Goal: Task Accomplishment & Management: Use online tool/utility

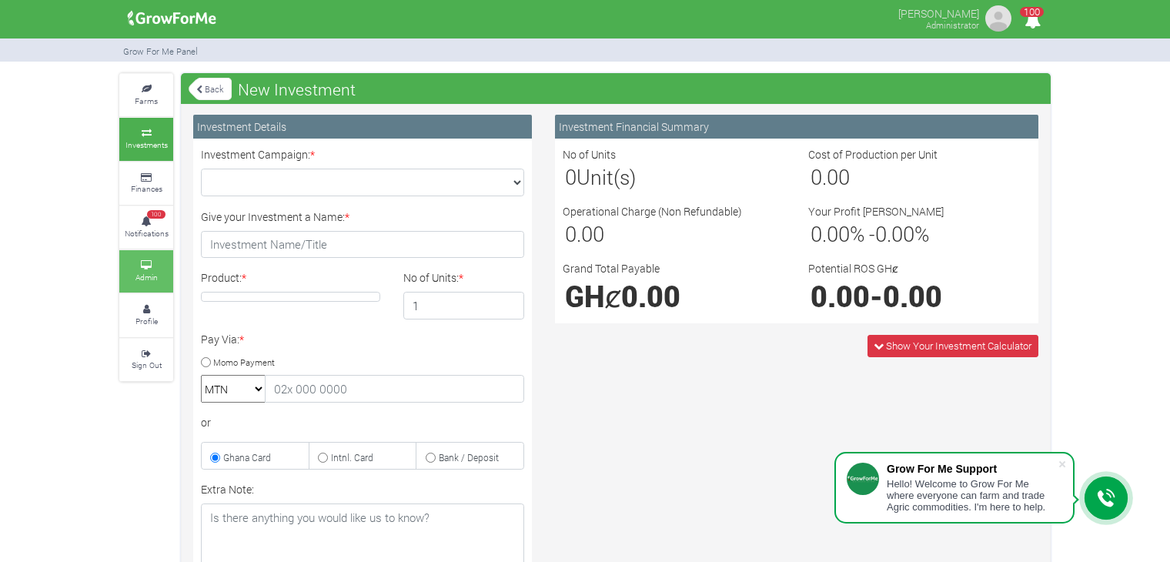
drag, startPoint x: 0, startPoint y: 0, endPoint x: 142, endPoint y: 269, distance: 304.3
click at [142, 272] on small "Admin" at bounding box center [146, 277] width 22 height 11
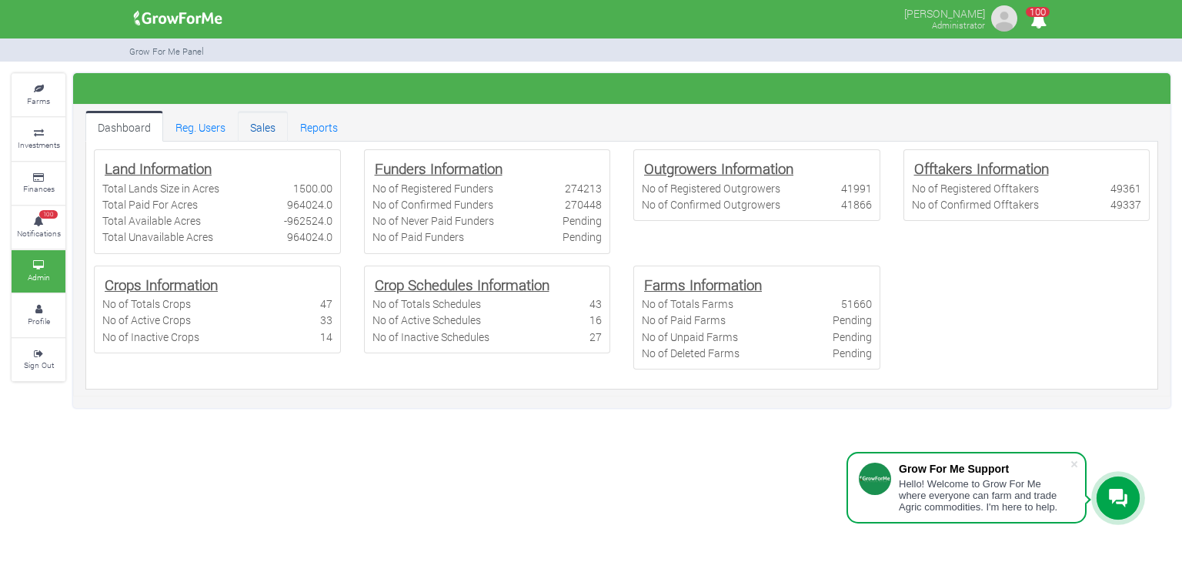
click at [268, 133] on link "Sales" at bounding box center [263, 126] width 50 height 31
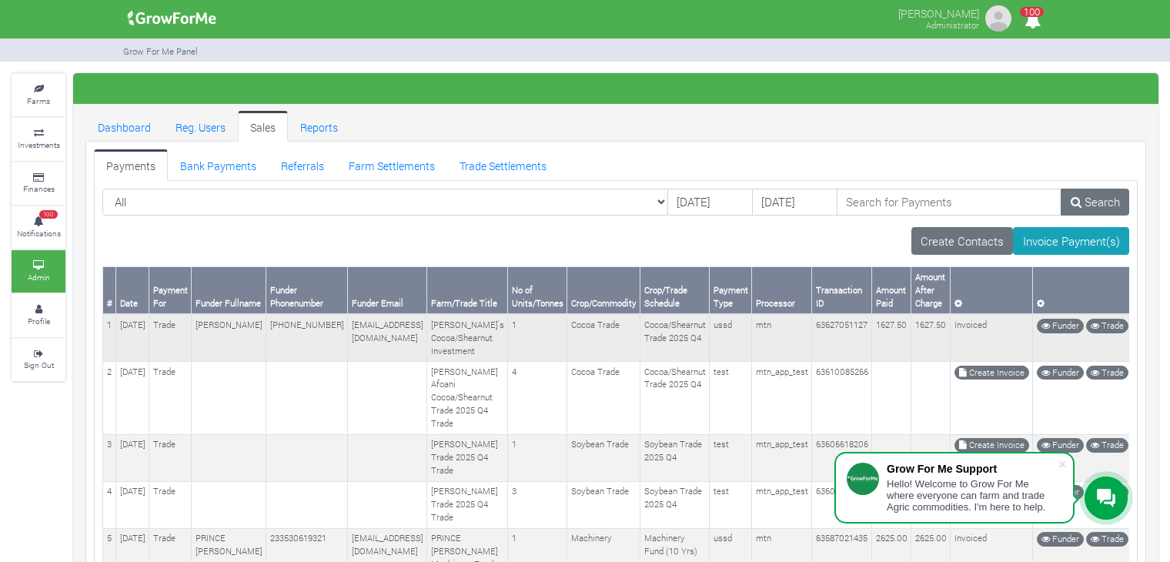
click at [443, 315] on td "Jamie's Cocoa/Shearnut Investment" at bounding box center [467, 337] width 81 height 47
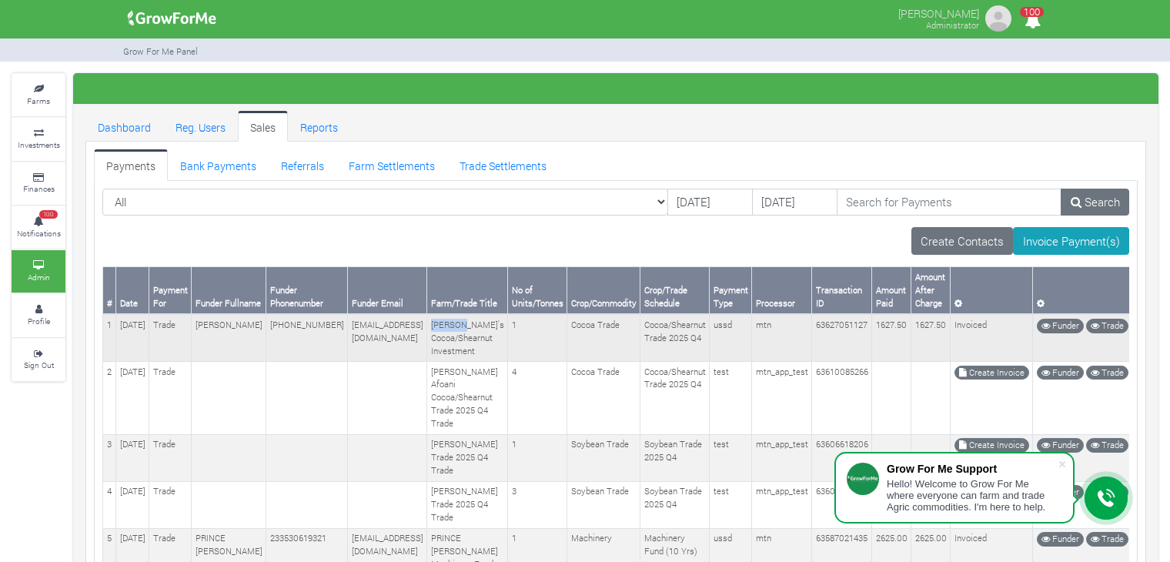
click at [443, 315] on td "Jamie's Cocoa/Shearnut Investment" at bounding box center [467, 337] width 81 height 47
click at [385, 162] on link "Farm Settlements" at bounding box center [391, 164] width 111 height 31
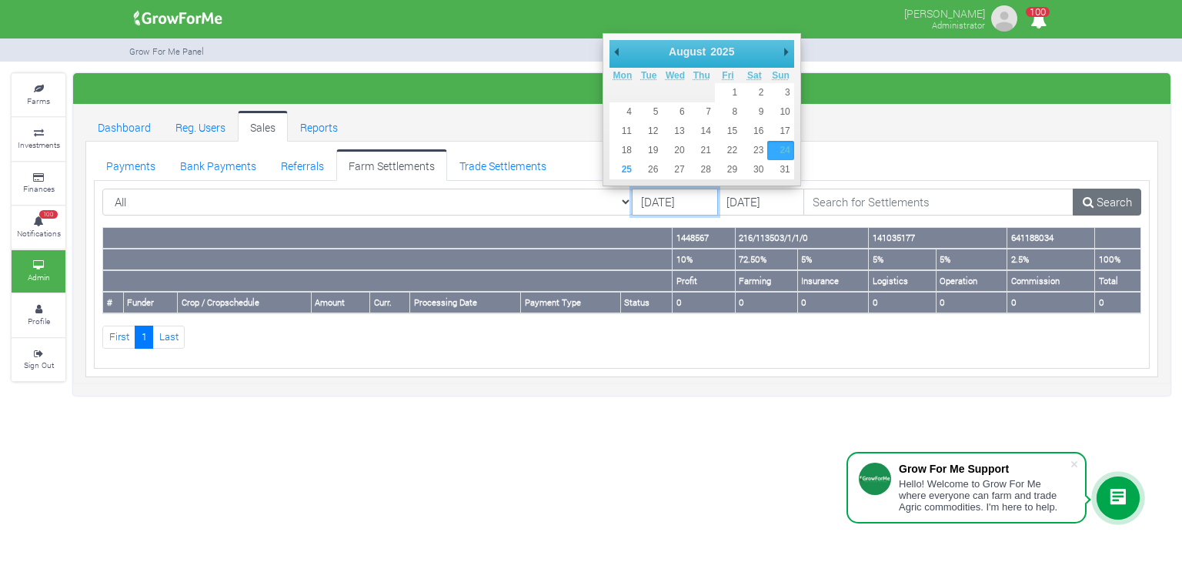
click at [632, 209] on input "[DATE]" at bounding box center [675, 203] width 87 height 28
type input "22/08/2025"
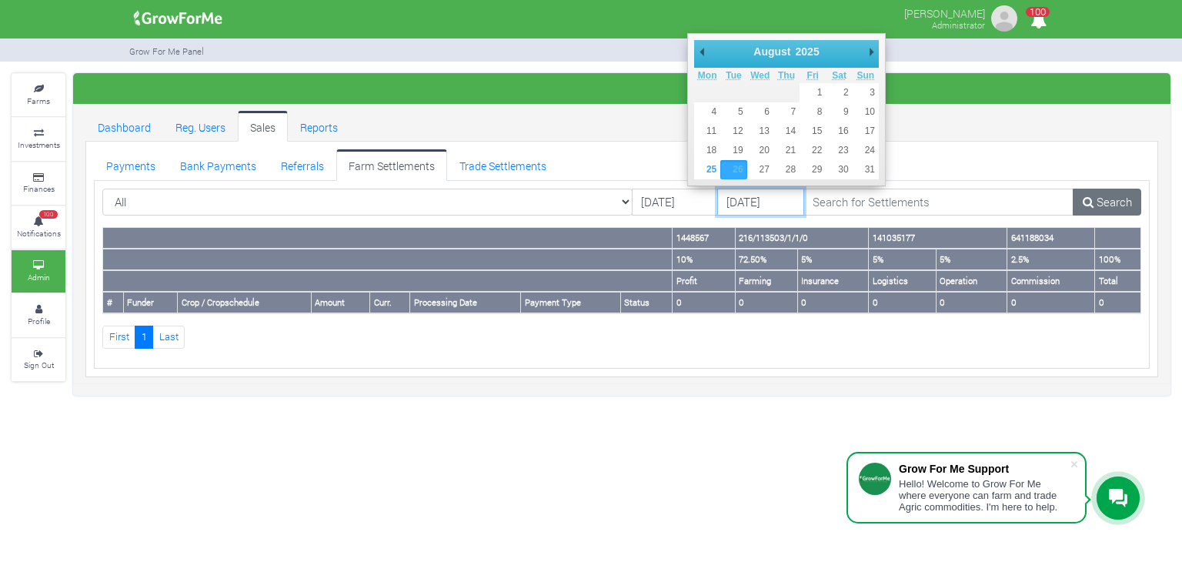
click at [729, 199] on input "26/08/2025" at bounding box center [760, 203] width 87 height 28
type input "23/08/2025"
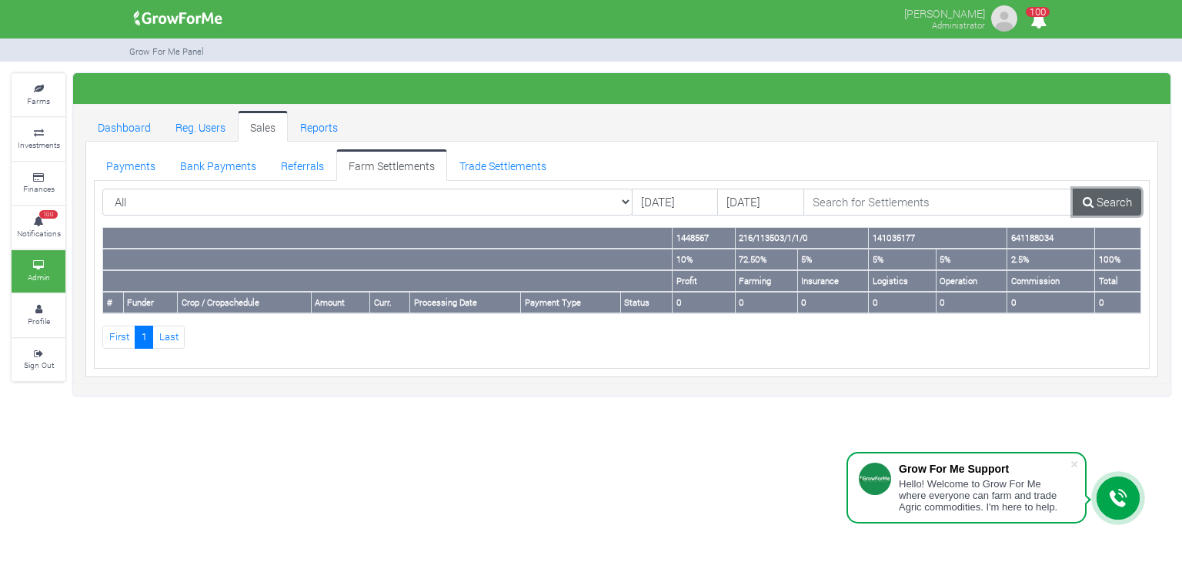
click at [1080, 205] on link "Search" at bounding box center [1107, 203] width 68 height 28
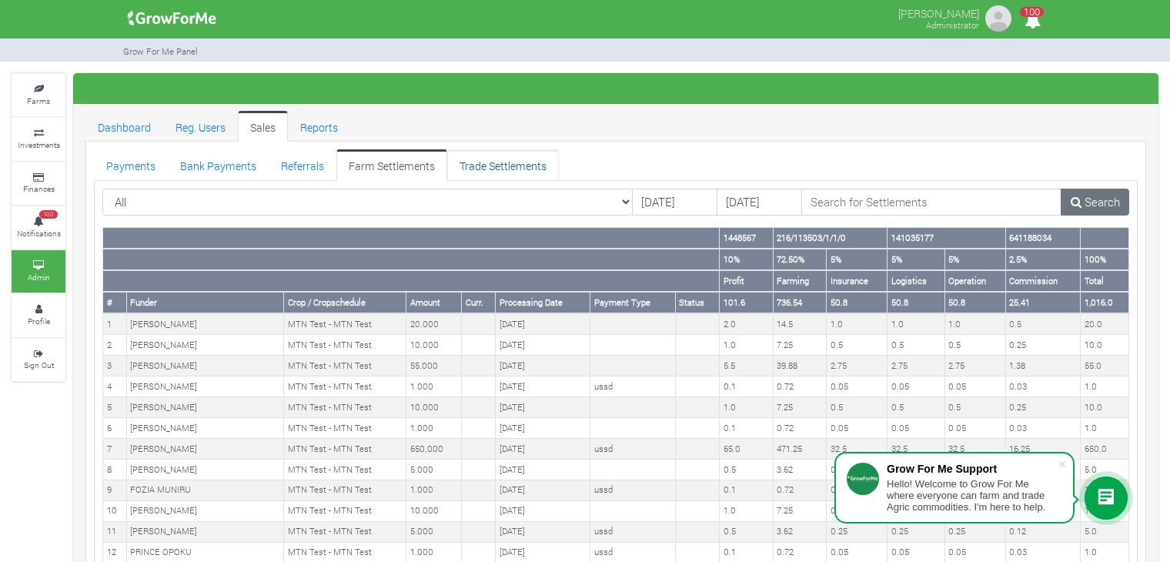
click at [510, 155] on link "Trade Settlements" at bounding box center [503, 164] width 112 height 31
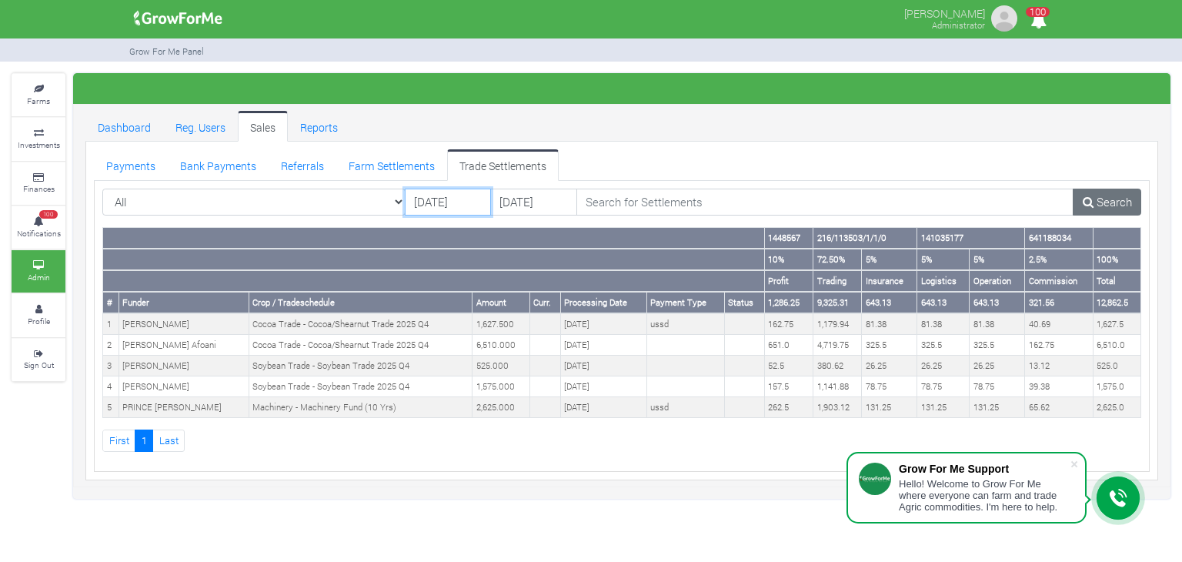
click at [472, 199] on input "[DATE]" at bounding box center [448, 203] width 87 height 28
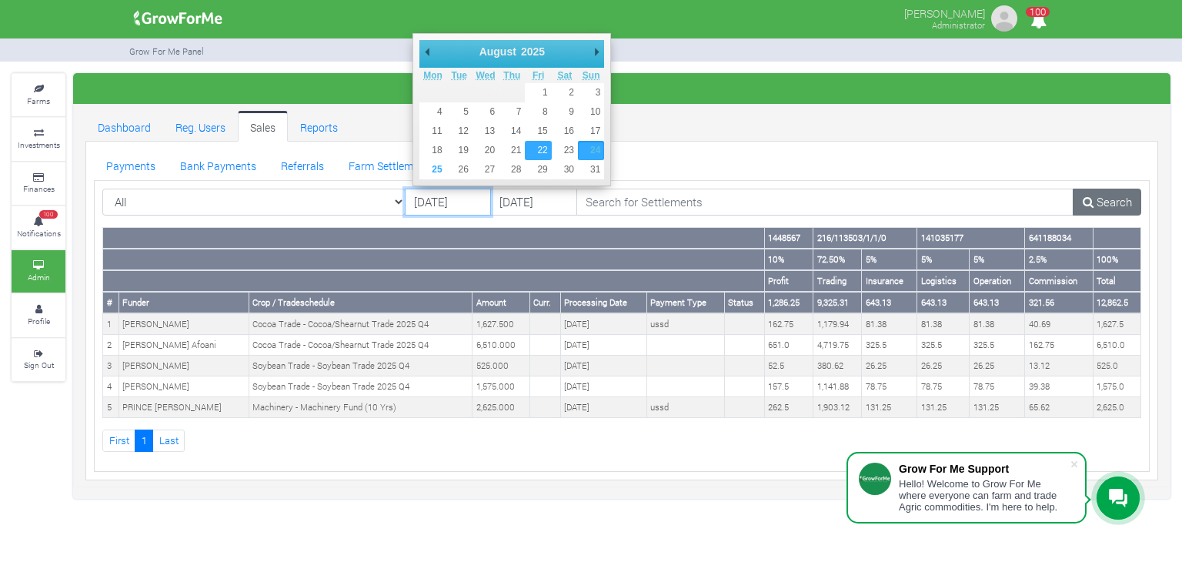
type input "[DATE]"
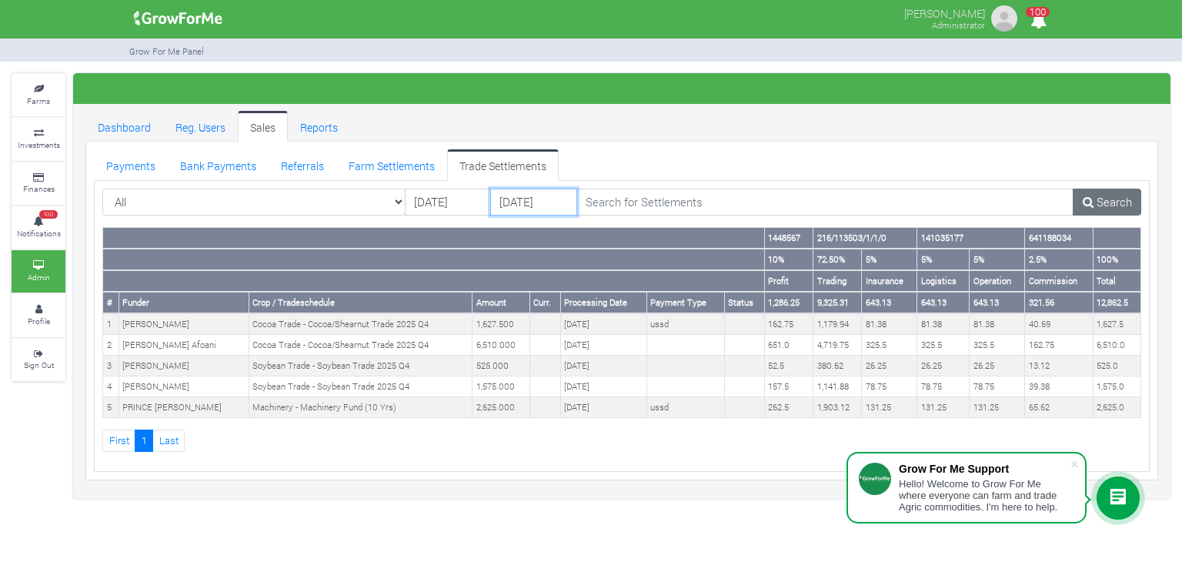
click at [523, 206] on input "[DATE]" at bounding box center [533, 203] width 87 height 28
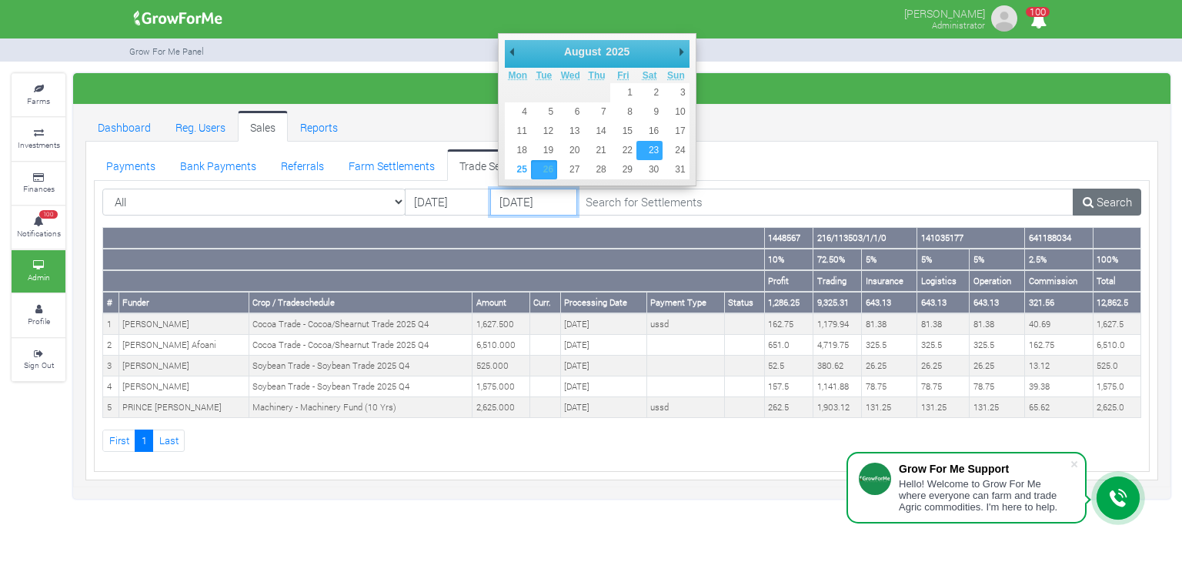
type input "[DATE]"
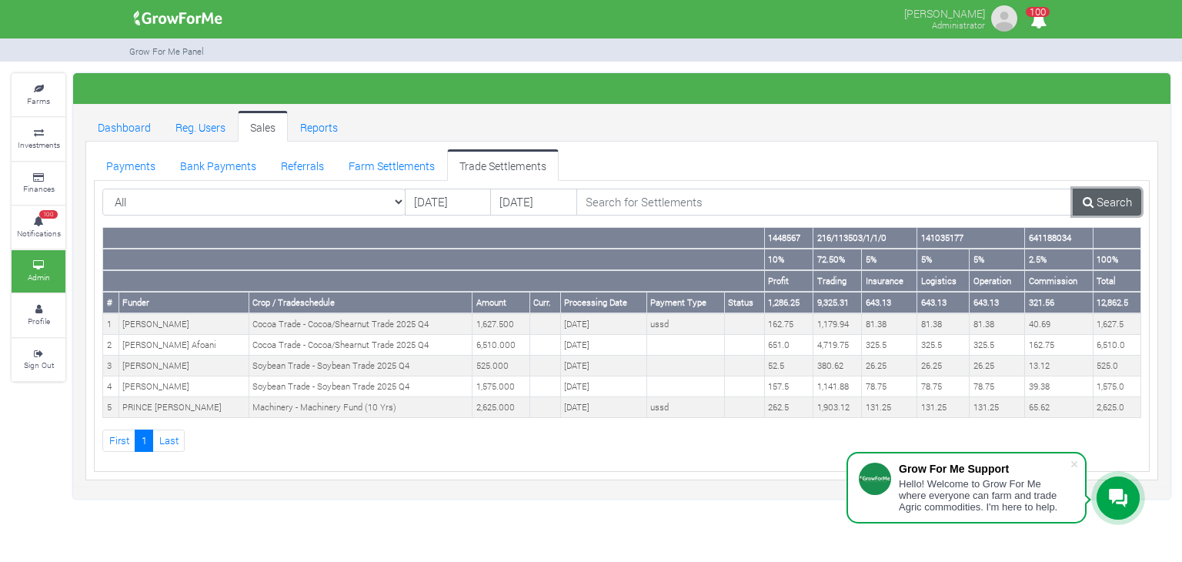
click at [1108, 204] on link "Search" at bounding box center [1107, 203] width 68 height 28
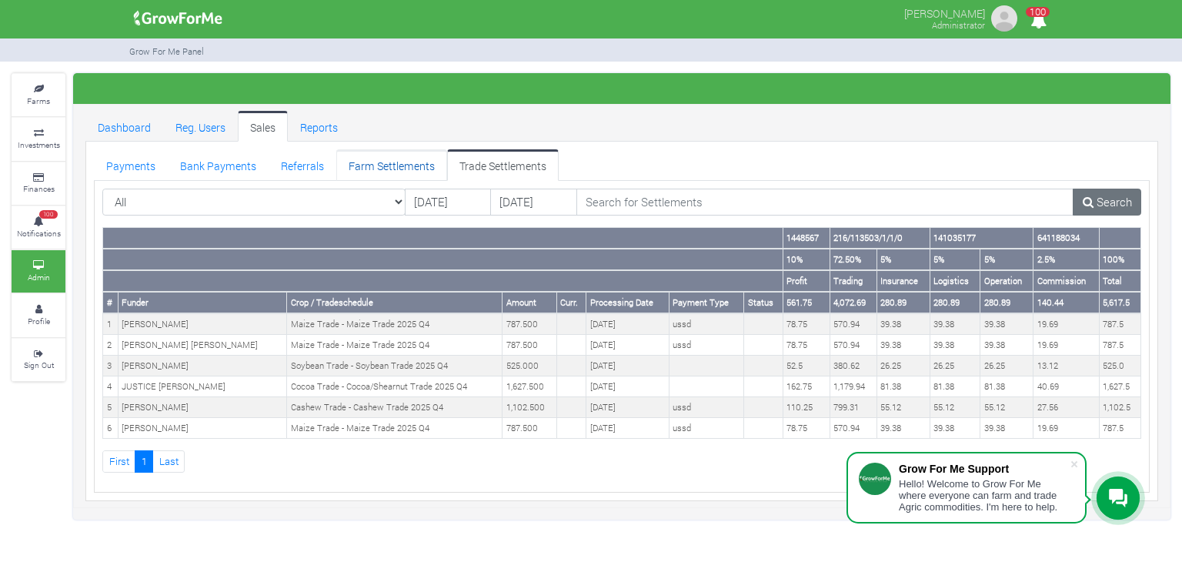
click at [424, 172] on link "Farm Settlements" at bounding box center [391, 164] width 111 height 31
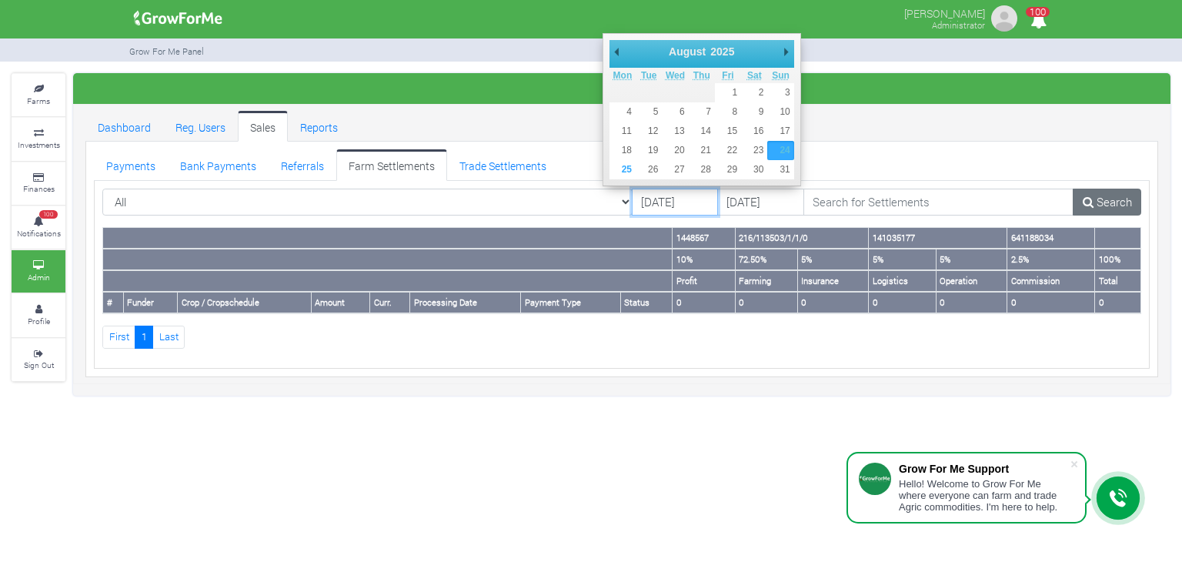
click at [632, 204] on input "[DATE]" at bounding box center [675, 203] width 87 height 28
type input "[DATE]"
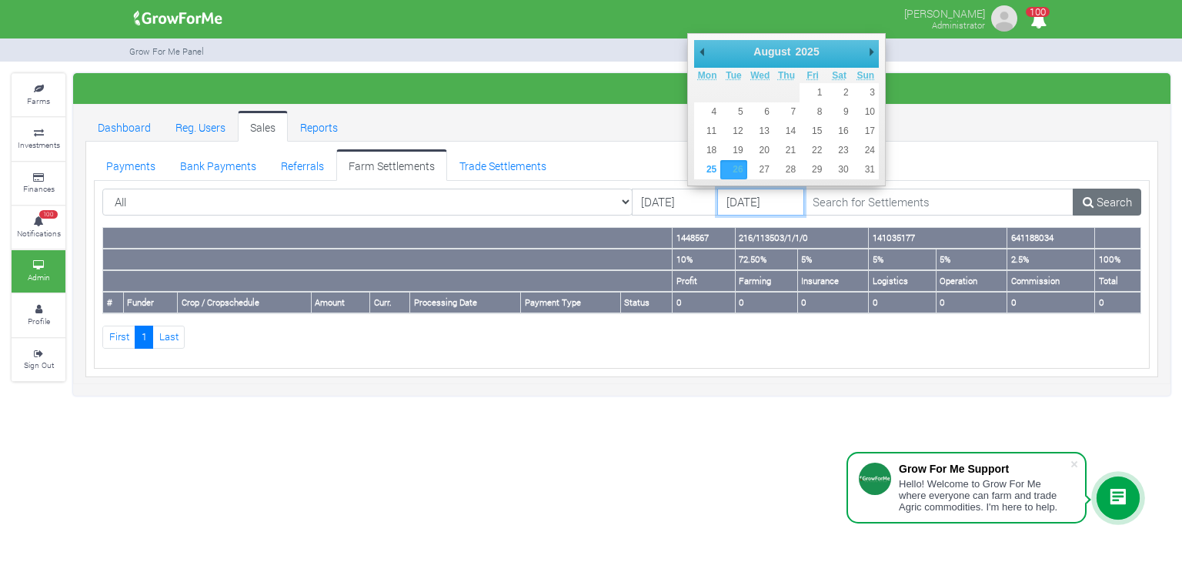
click at [723, 204] on input "26/08/2025" at bounding box center [760, 203] width 87 height 28
type input "[DATE]"
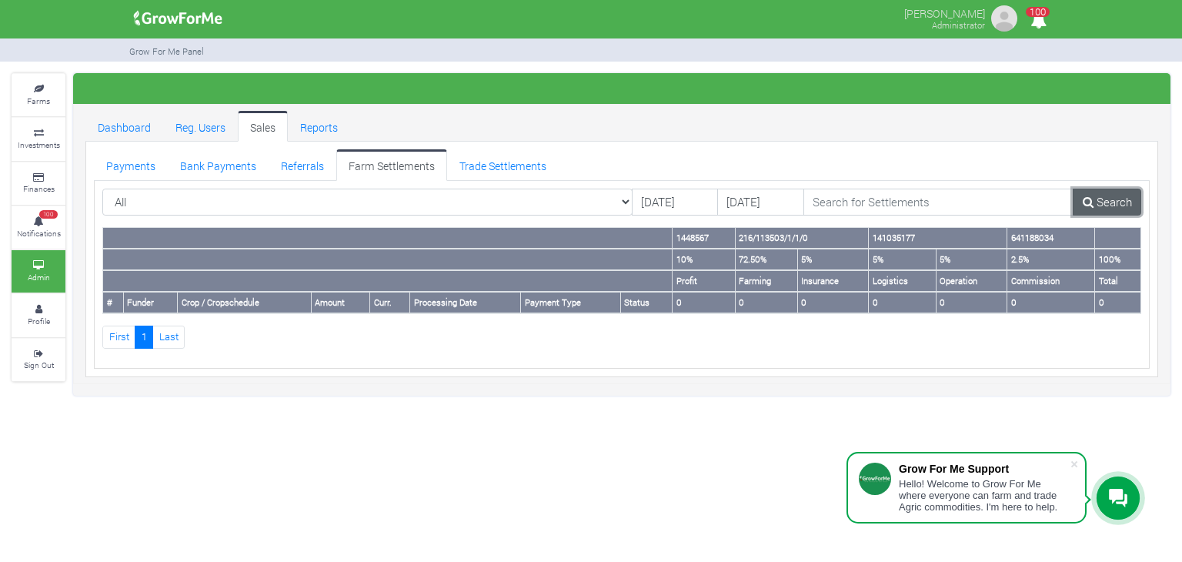
click at [1117, 199] on link "Search" at bounding box center [1107, 203] width 68 height 28
click at [483, 165] on link "Trade Settlements" at bounding box center [503, 164] width 112 height 31
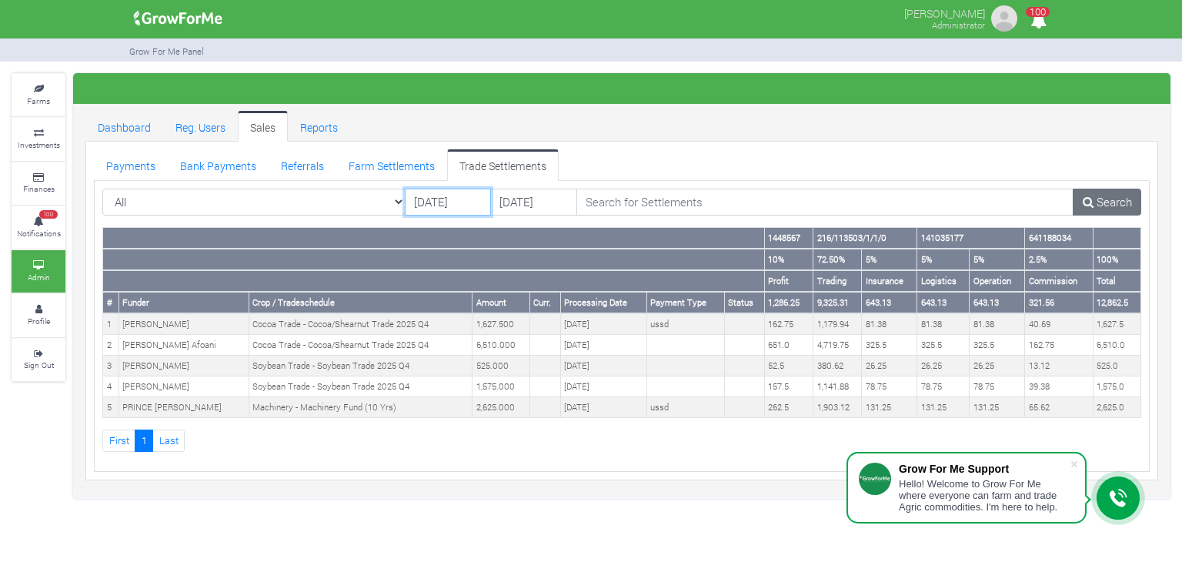
click at [462, 202] on input "[DATE]" at bounding box center [448, 203] width 87 height 28
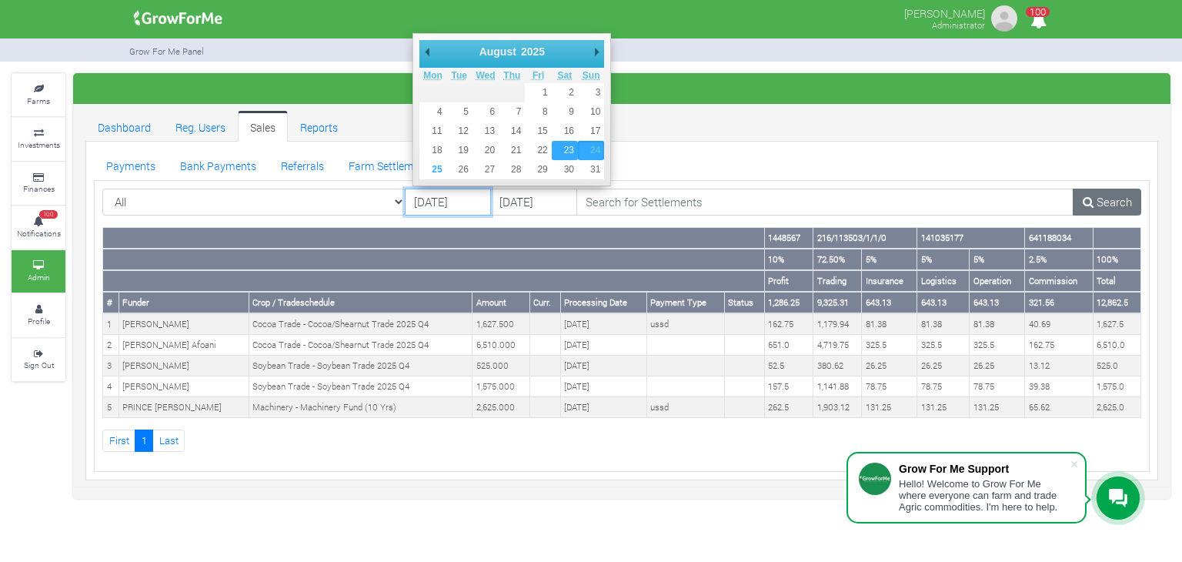
type input "[DATE]"
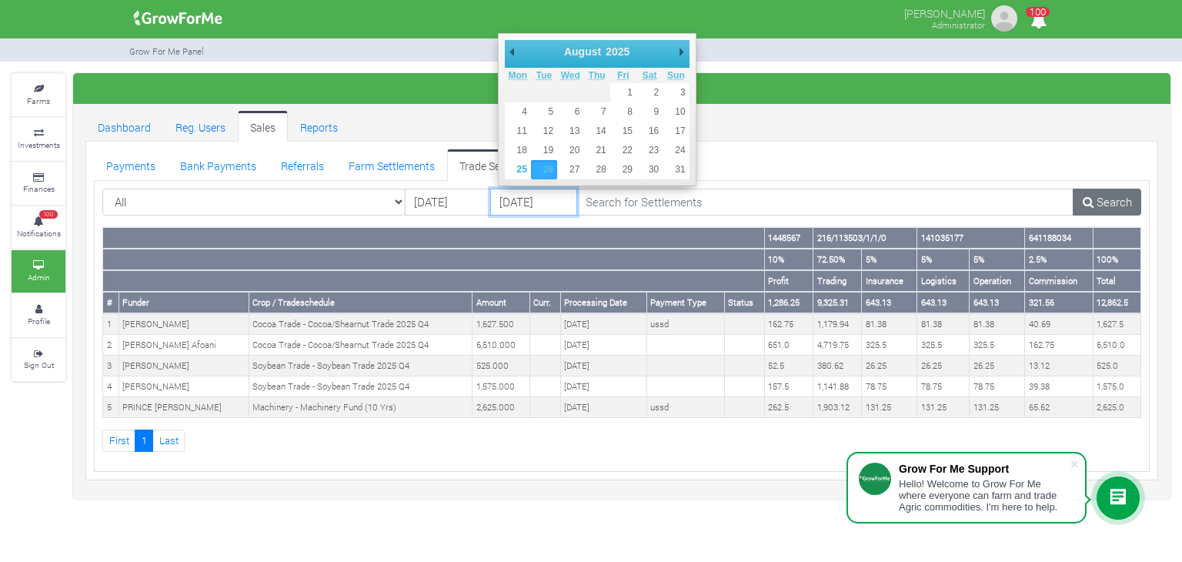
click at [520, 208] on input "26/08/2025" at bounding box center [533, 203] width 87 height 28
type input "[DATE]"
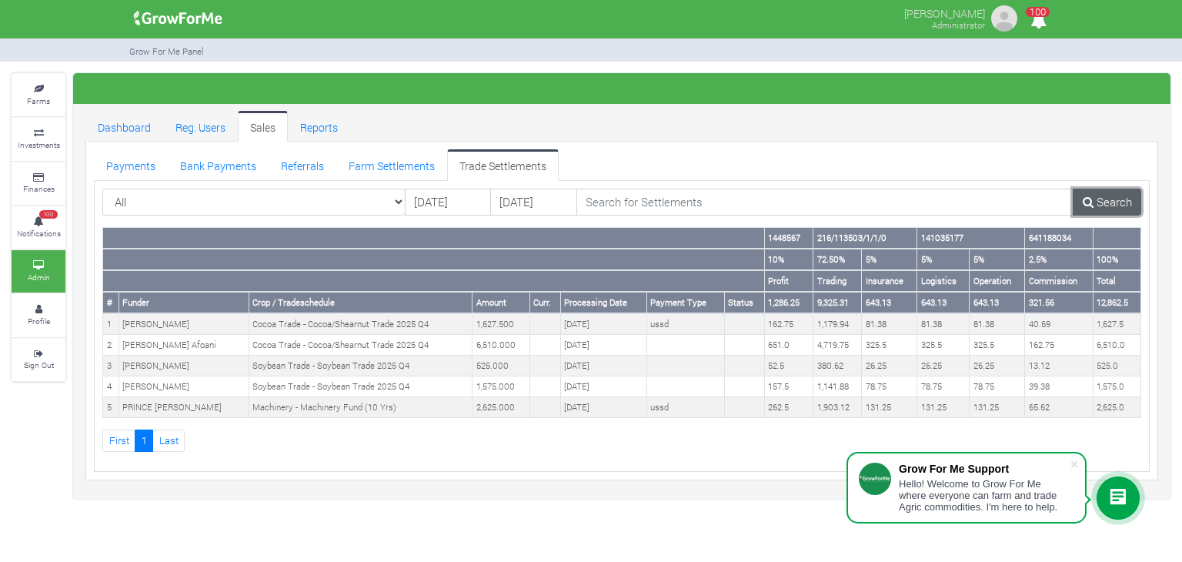
click at [1118, 204] on link "Search" at bounding box center [1107, 203] width 68 height 28
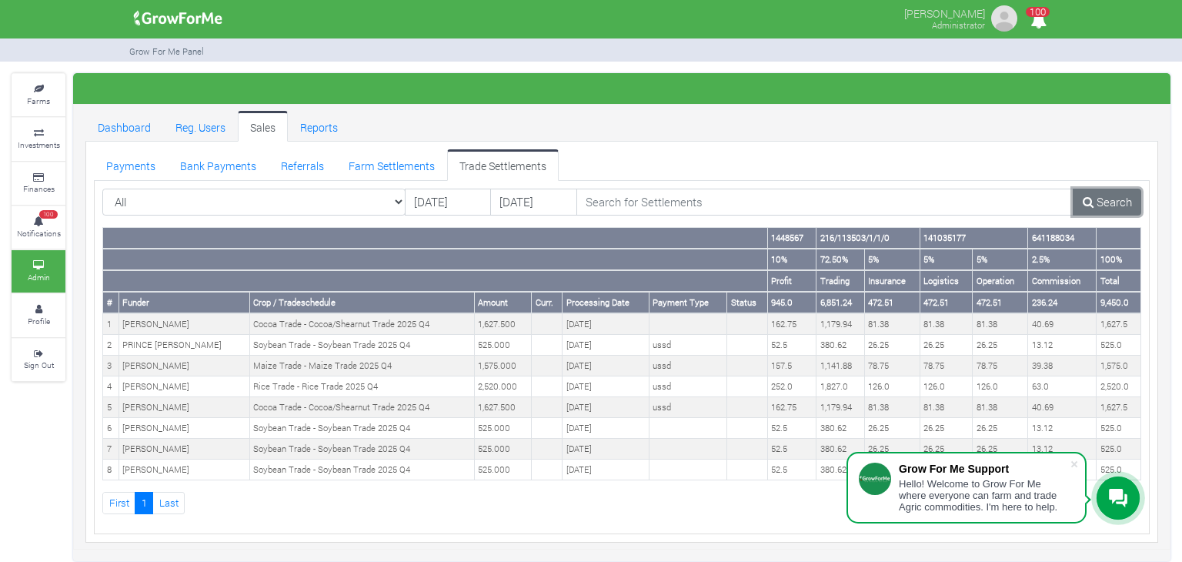
click at [1118, 204] on link "Search" at bounding box center [1107, 203] width 68 height 28
click at [394, 166] on link "Farm Settlements" at bounding box center [391, 164] width 111 height 31
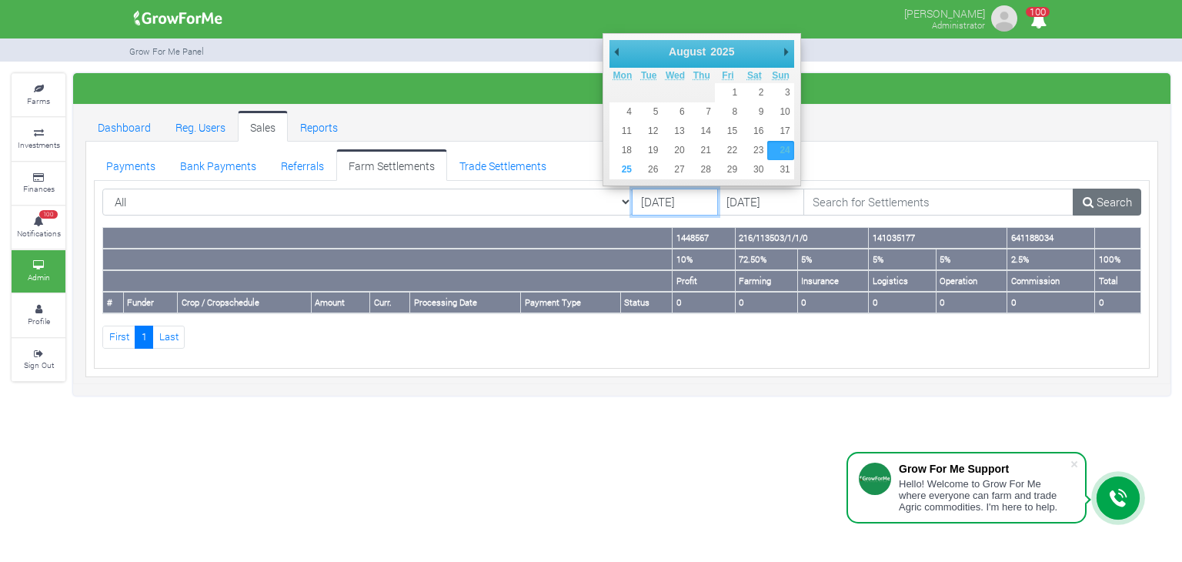
click at [632, 200] on input "[DATE]" at bounding box center [675, 203] width 87 height 28
type input "23/08/2025"
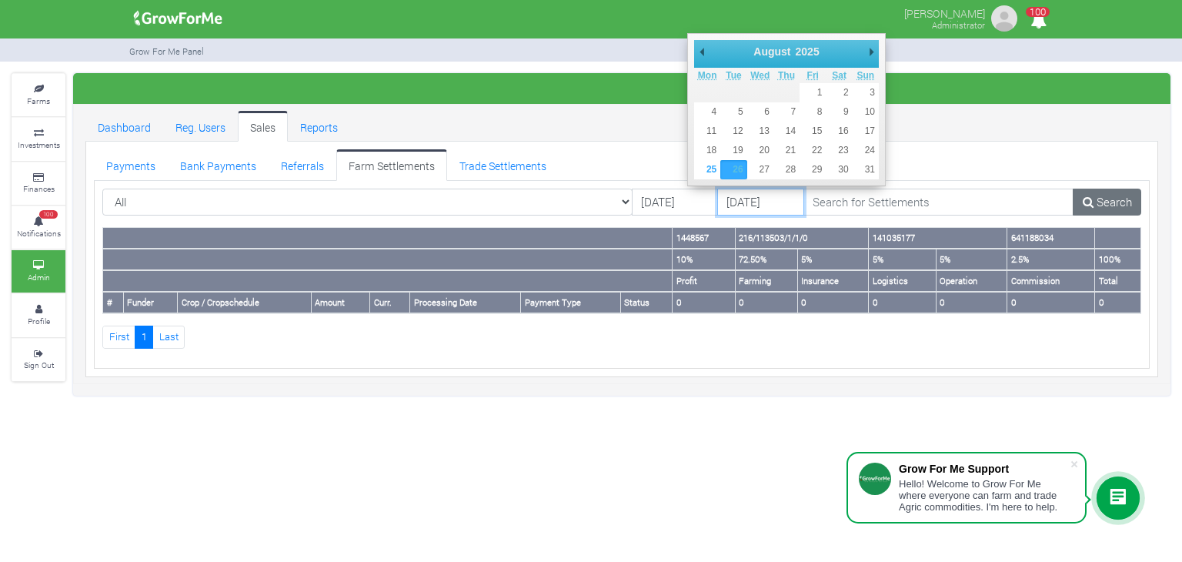
click at [733, 199] on input "26/08/2025" at bounding box center [760, 203] width 87 height 28
type input "[DATE]"
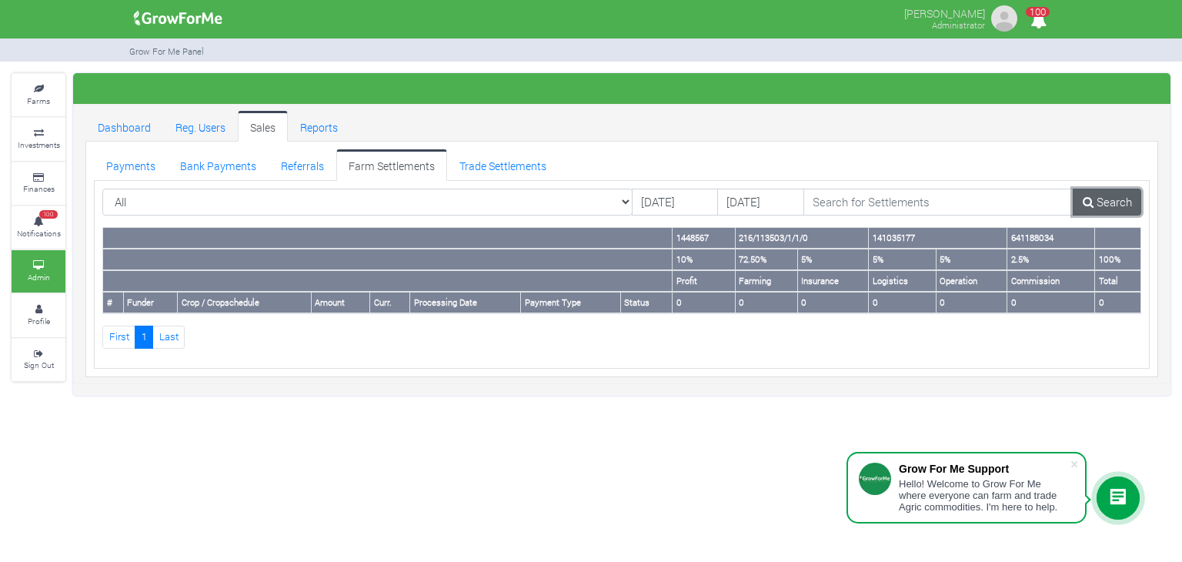
click at [1110, 193] on link "Search" at bounding box center [1107, 203] width 68 height 28
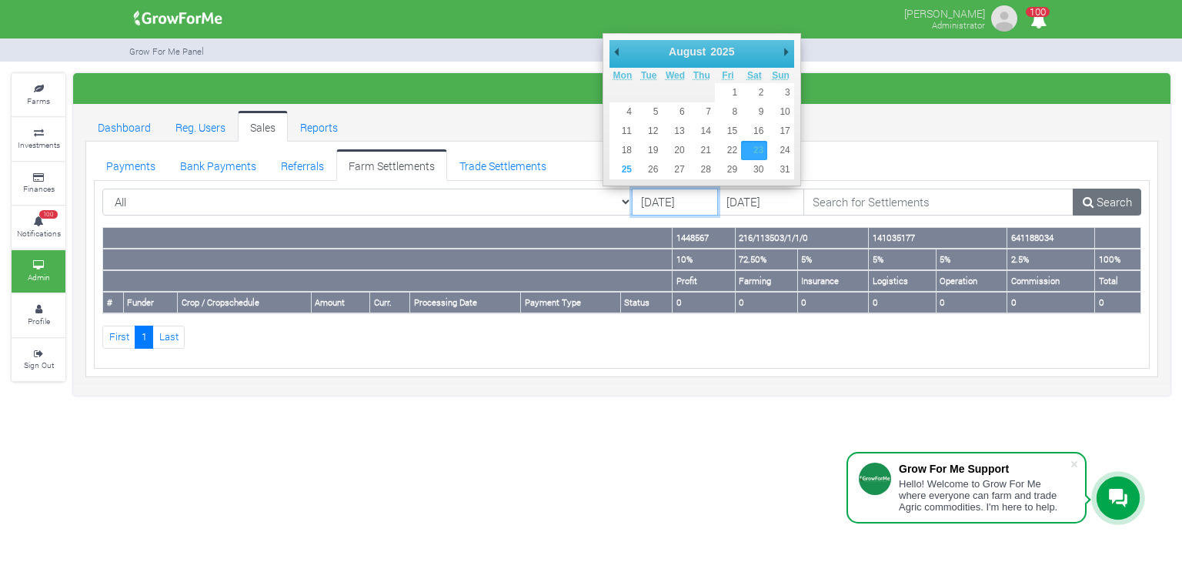
click at [637, 201] on input "23/08/2025" at bounding box center [675, 203] width 87 height 28
type input "[DATE]"
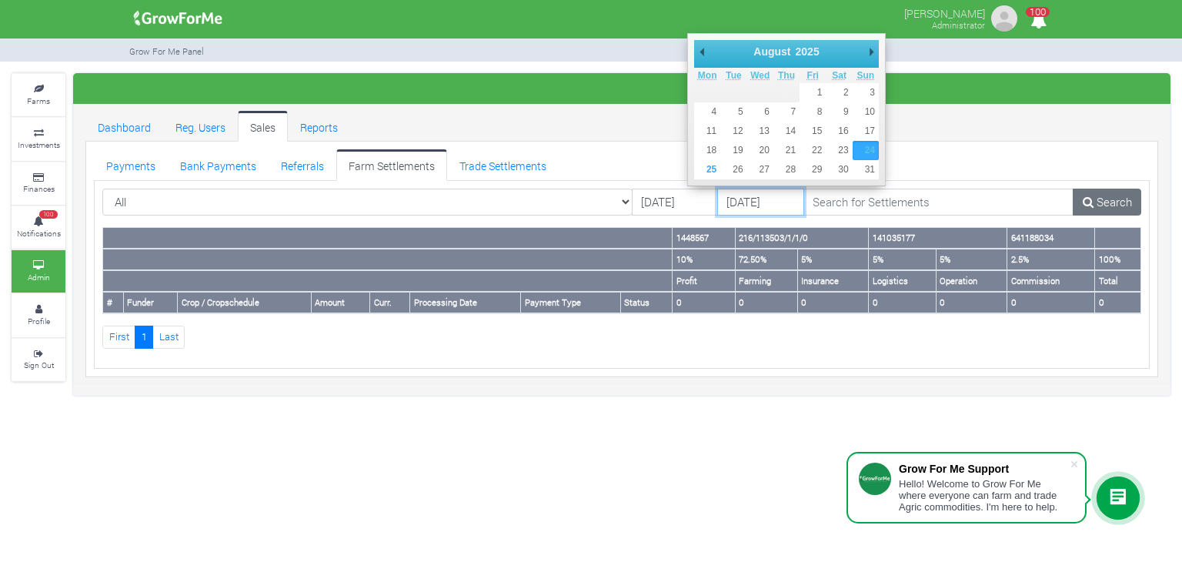
click at [733, 195] on input "[DATE]" at bounding box center [760, 203] width 87 height 28
type input "[DATE]"
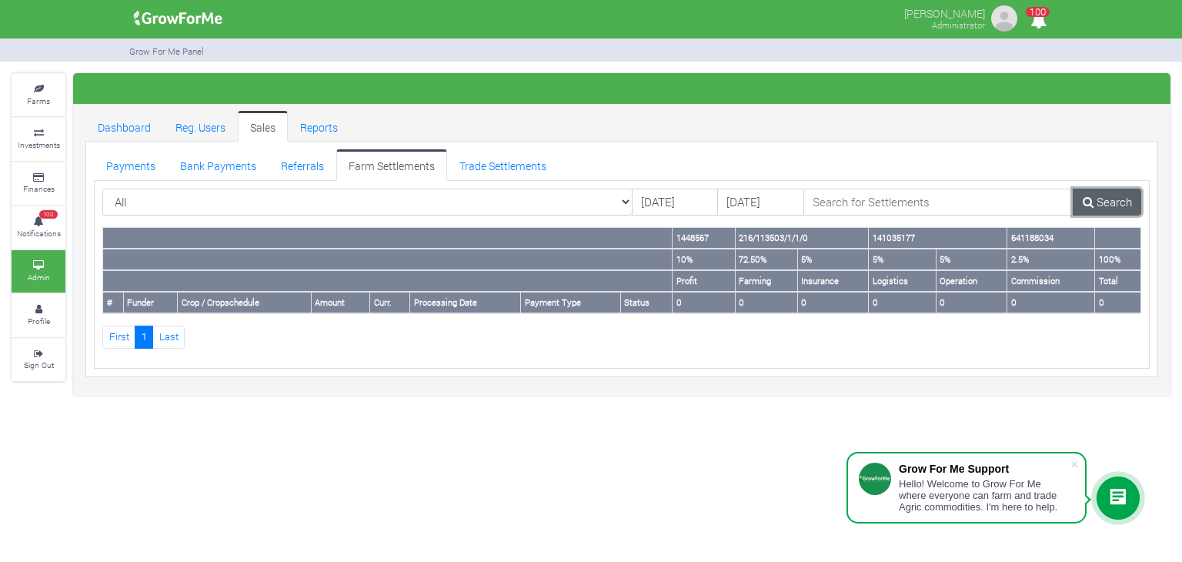
click at [1120, 200] on link "Search" at bounding box center [1107, 203] width 68 height 28
click at [481, 166] on link "Trade Settlements" at bounding box center [503, 164] width 112 height 31
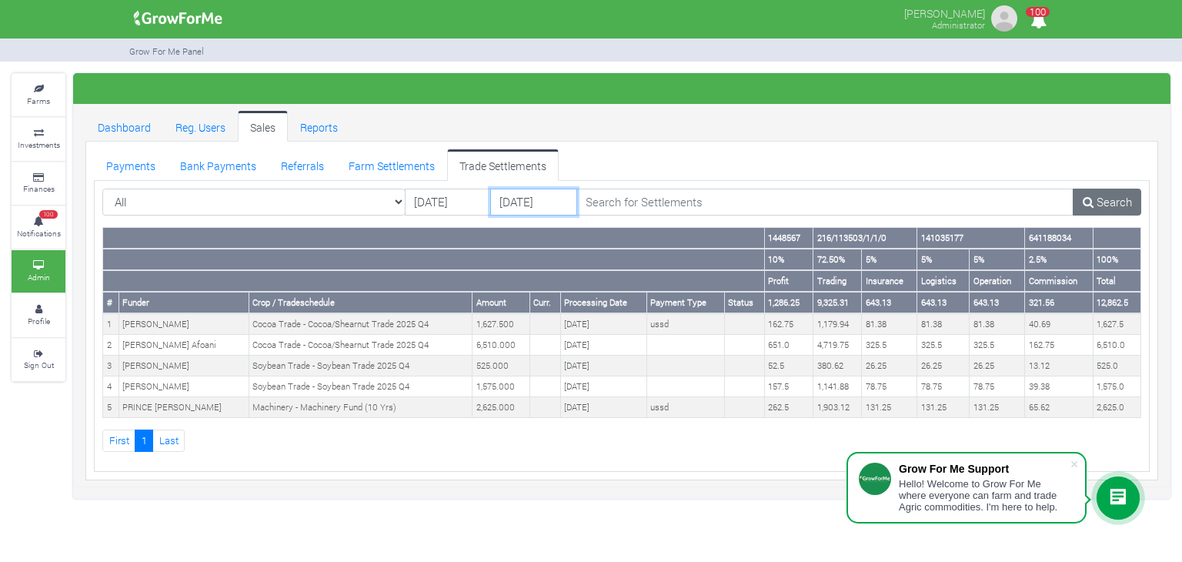
click at [550, 195] on input "[DATE]" at bounding box center [533, 203] width 87 height 28
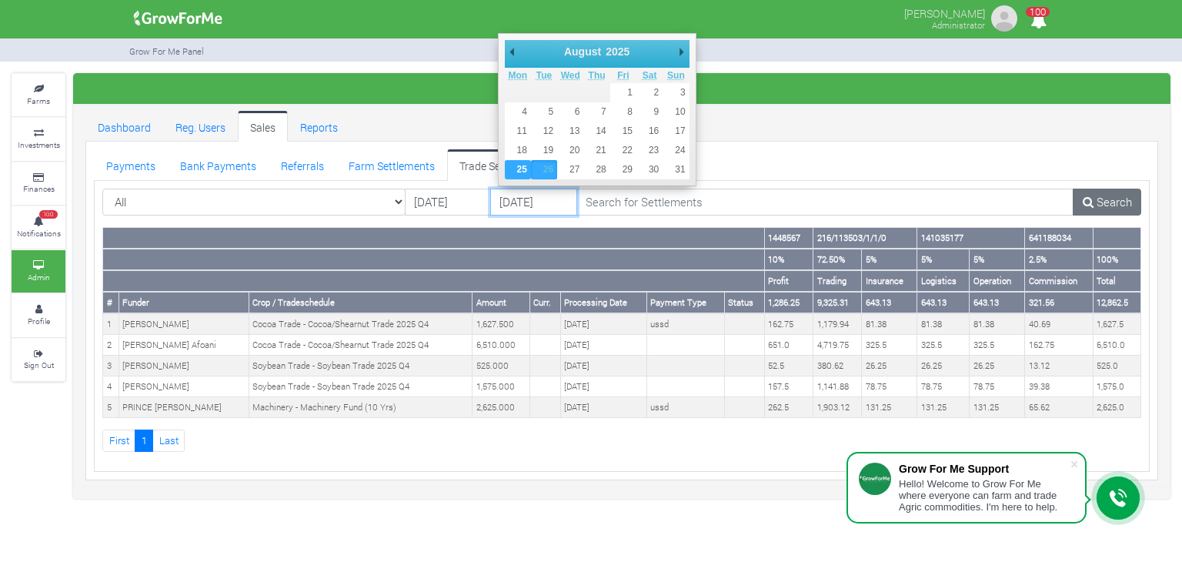
type input "[DATE]"
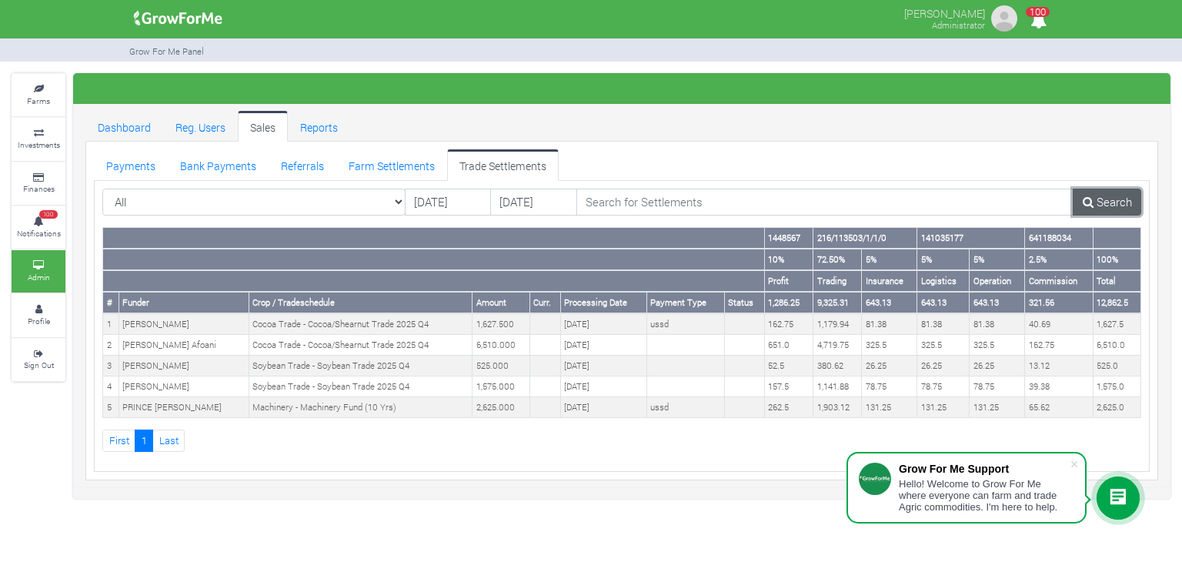
click at [1122, 206] on link "Search" at bounding box center [1107, 203] width 68 height 28
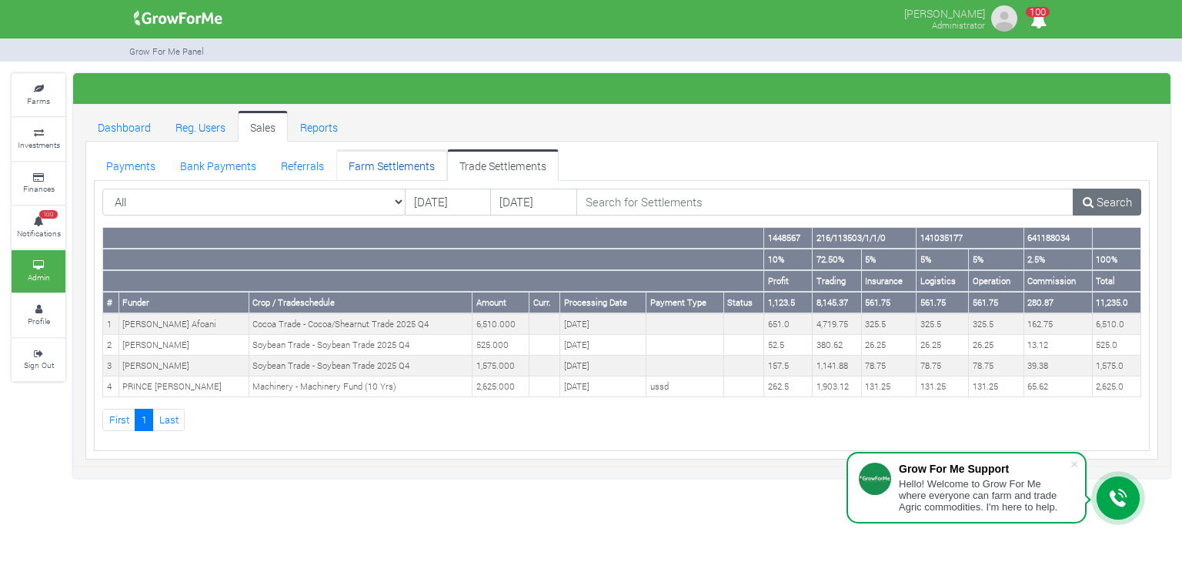
click at [409, 171] on link "Farm Settlements" at bounding box center [391, 164] width 111 height 31
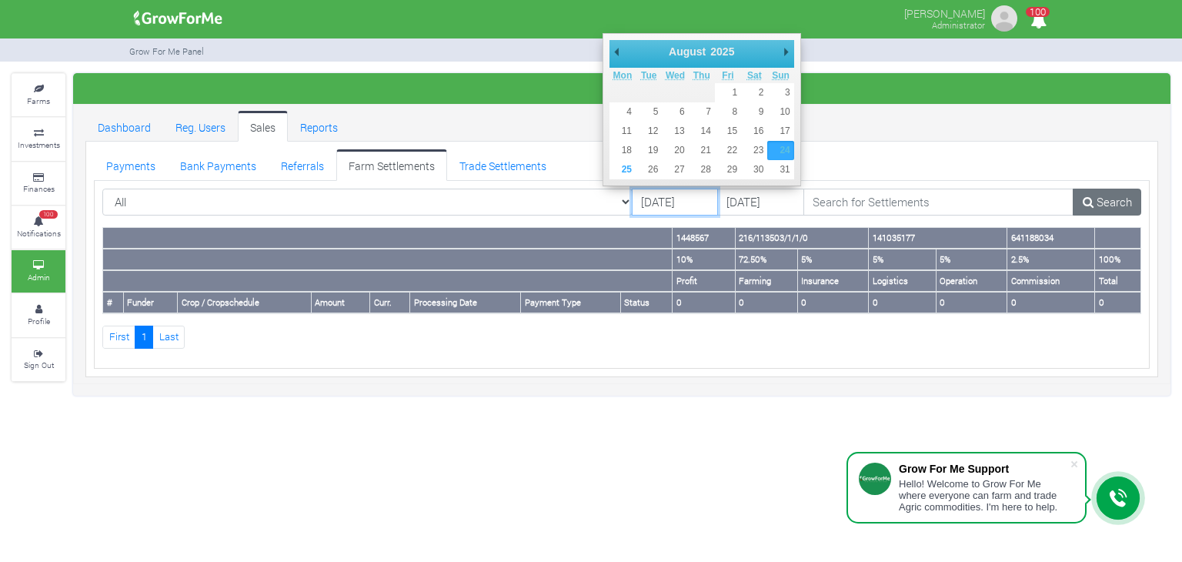
click at [653, 202] on input "[DATE]" at bounding box center [675, 203] width 87 height 28
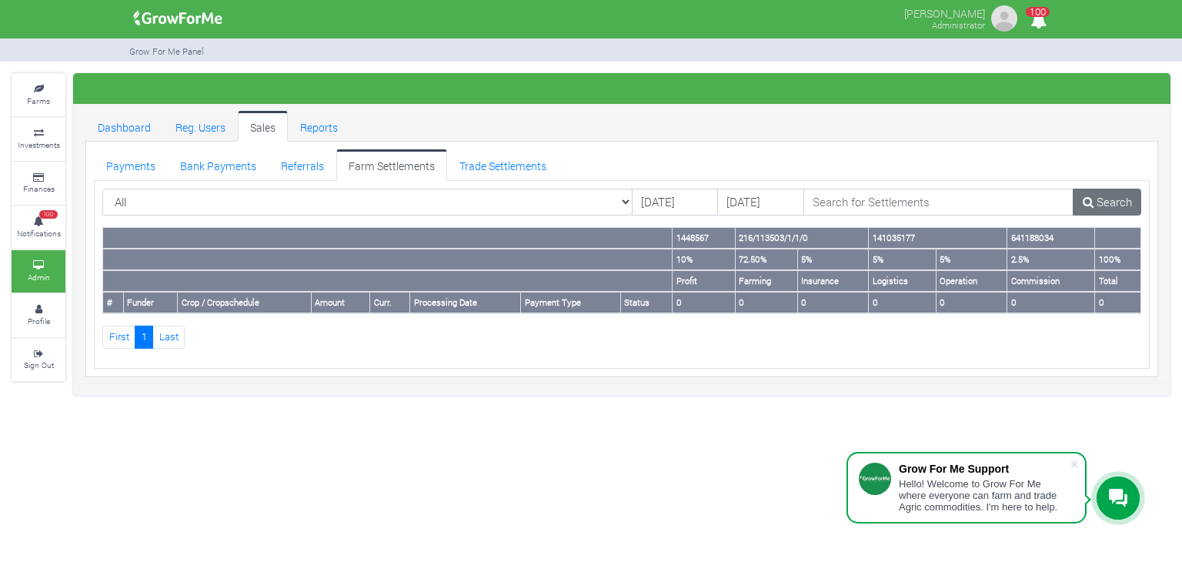
drag, startPoint x: 781, startPoint y: 139, endPoint x: 651, endPoint y: 196, distance: 142.0
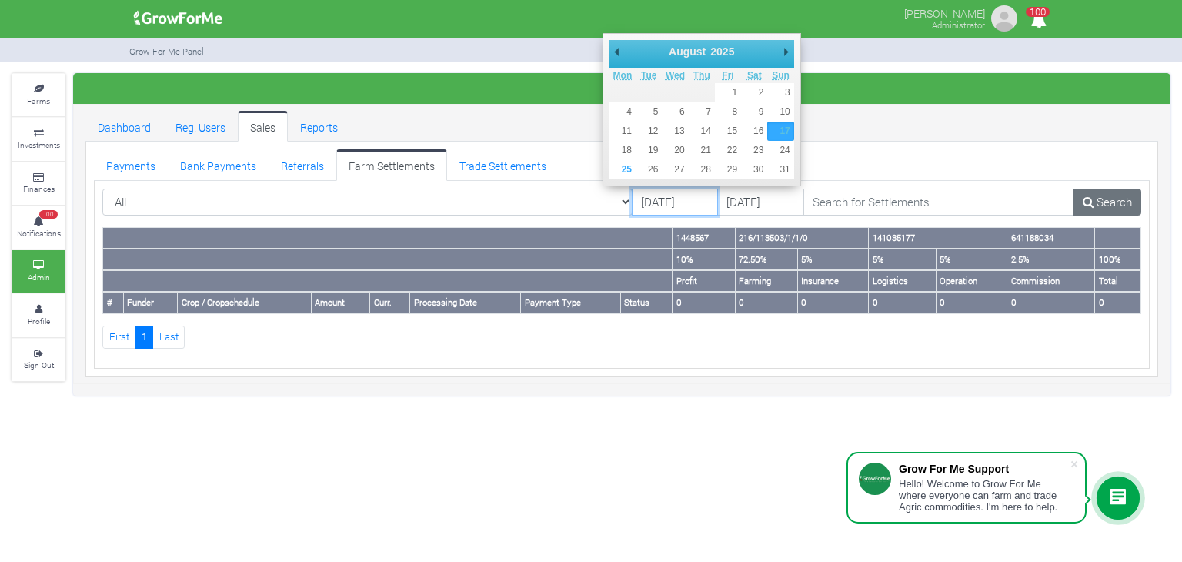
click at [651, 196] on input "17/08/2025" at bounding box center [675, 203] width 87 height 28
type input "24/08/2025"
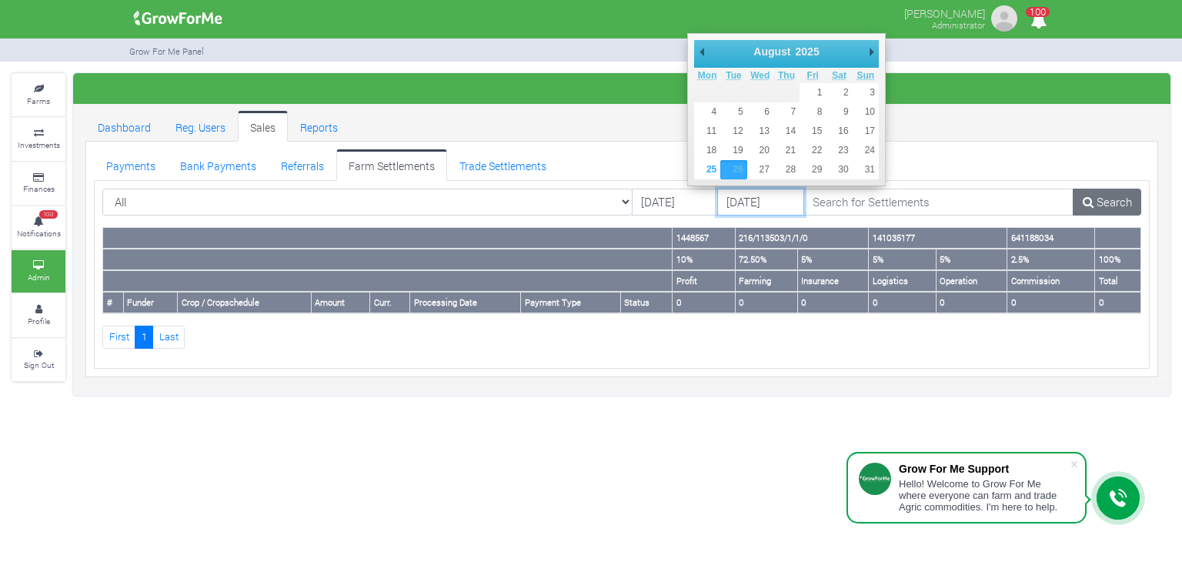
click at [717, 210] on input "26/08/2025" at bounding box center [760, 203] width 87 height 28
type input "25/08/2025"
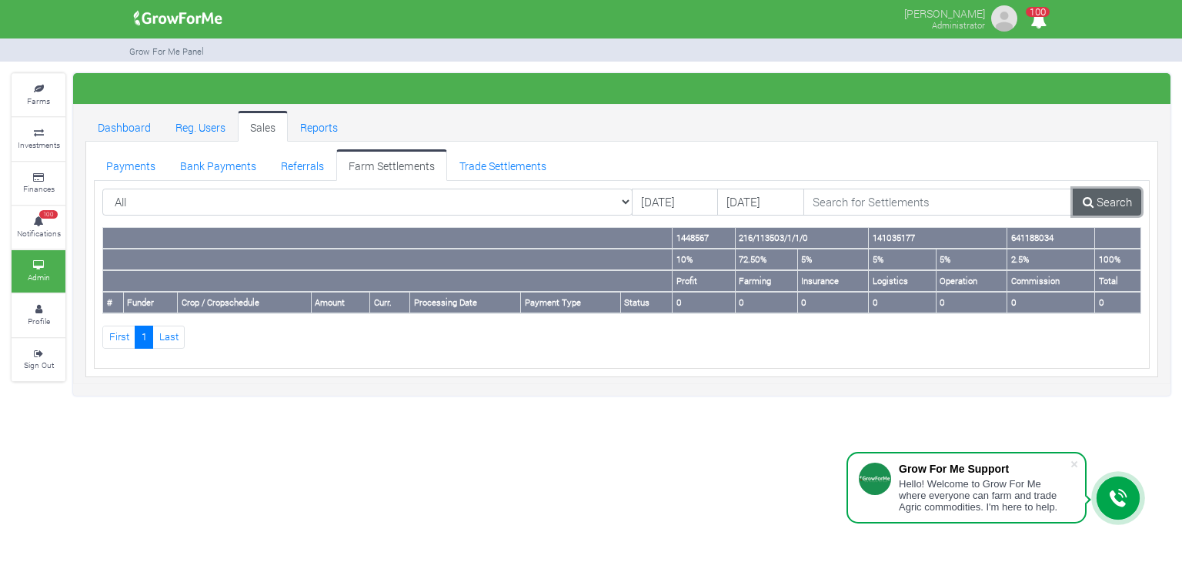
click at [1102, 209] on link "Search" at bounding box center [1107, 203] width 68 height 28
click at [35, 98] on small "Farms" at bounding box center [38, 100] width 23 height 11
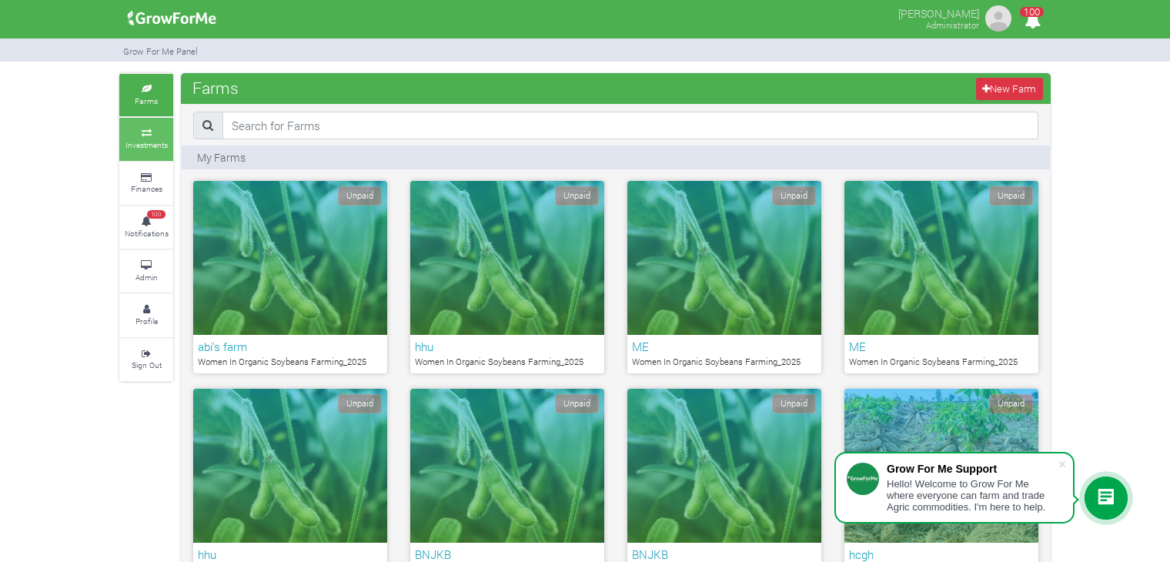
click at [149, 132] on icon at bounding box center [146, 133] width 46 height 8
